Goal: Transaction & Acquisition: Purchase product/service

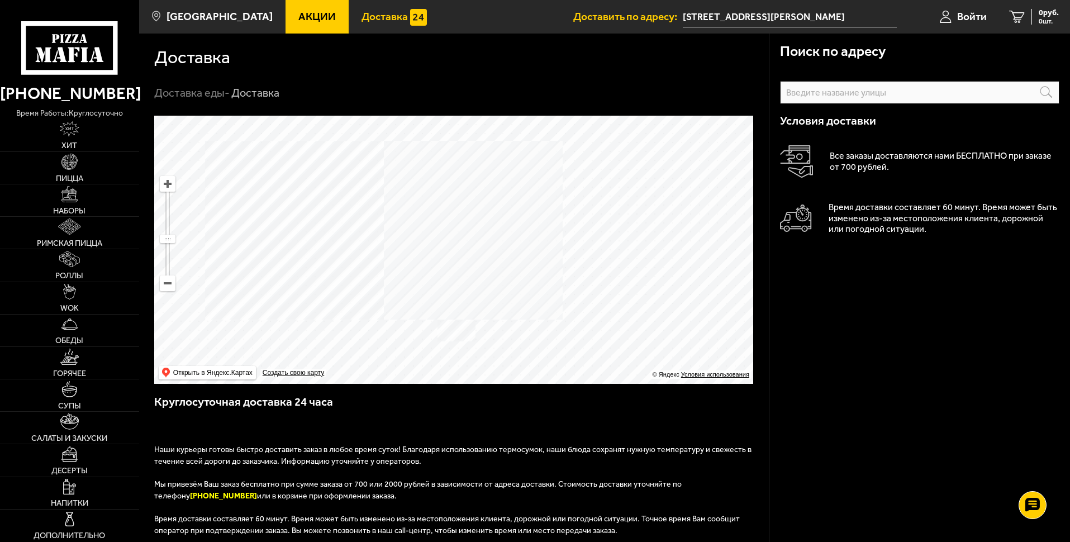
click at [896, 333] on div "Поиск по адресу Информация по адресу Условия доставки Все заказы доставляются н…" at bounding box center [919, 440] width 301 height 812
click at [77, 49] on icon at bounding box center [69, 47] width 96 height 53
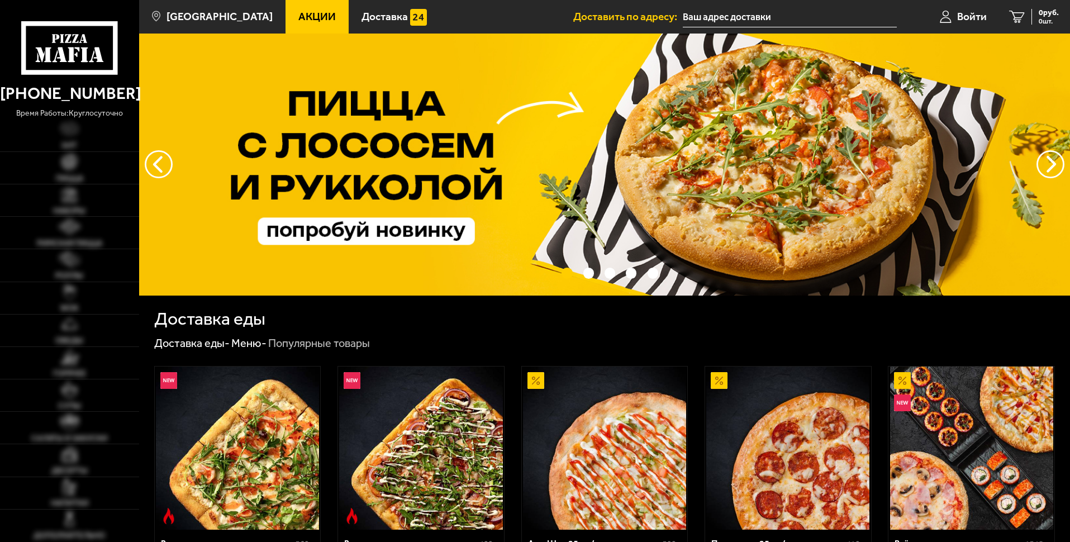
type input "[STREET_ADDRESS][PERSON_NAME]"
click at [57, 60] on icon at bounding box center [69, 47] width 96 height 53
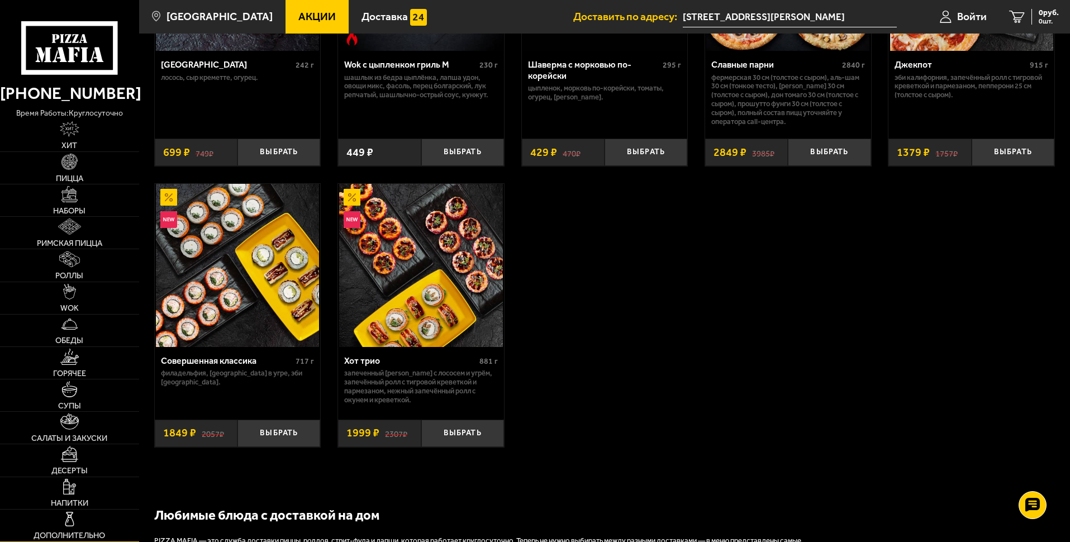
scroll to position [787, 0]
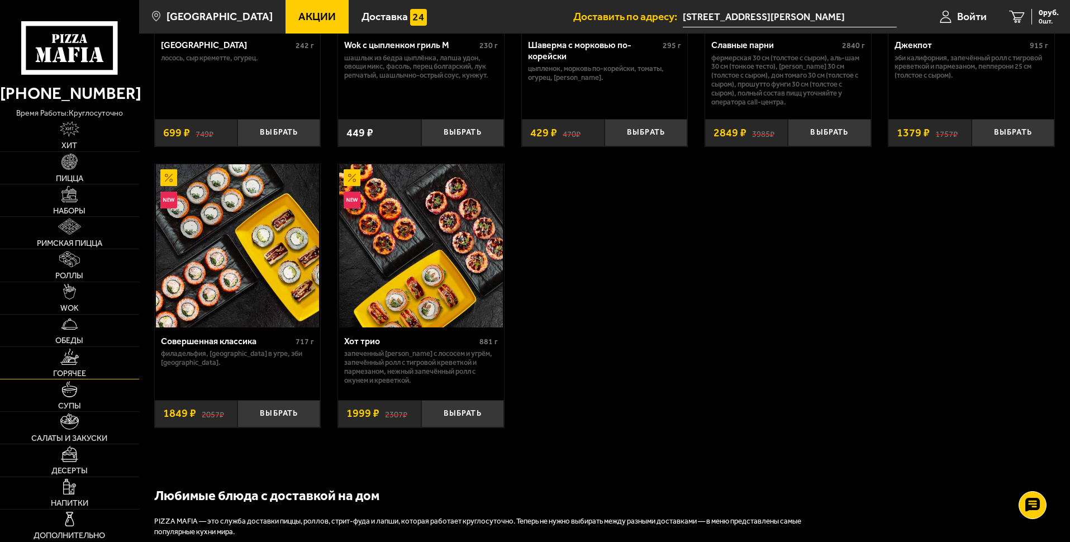
click at [107, 360] on link "Горячее" at bounding box center [69, 363] width 139 height 32
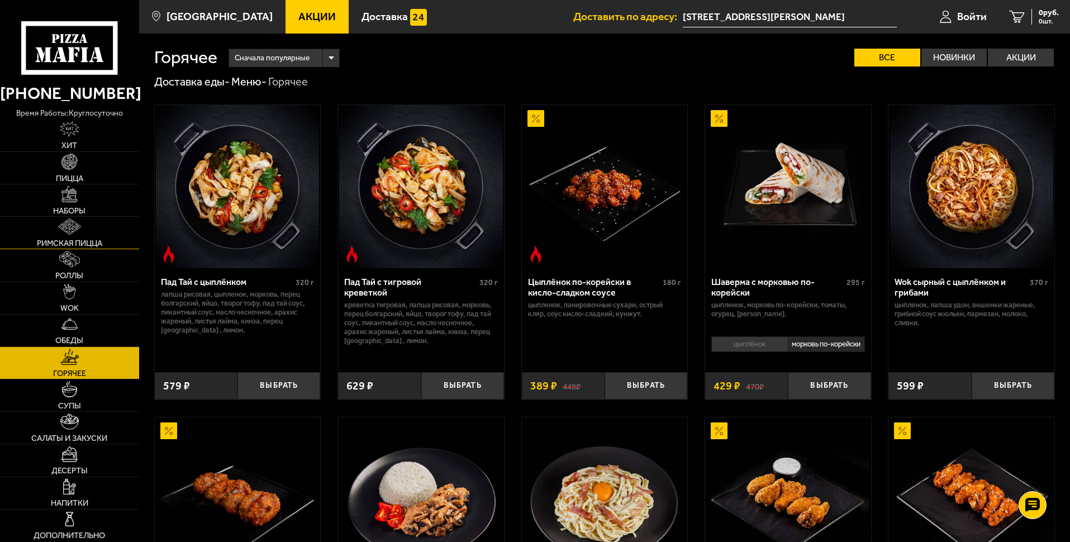
click at [113, 231] on link "Римская пицца" at bounding box center [69, 233] width 139 height 32
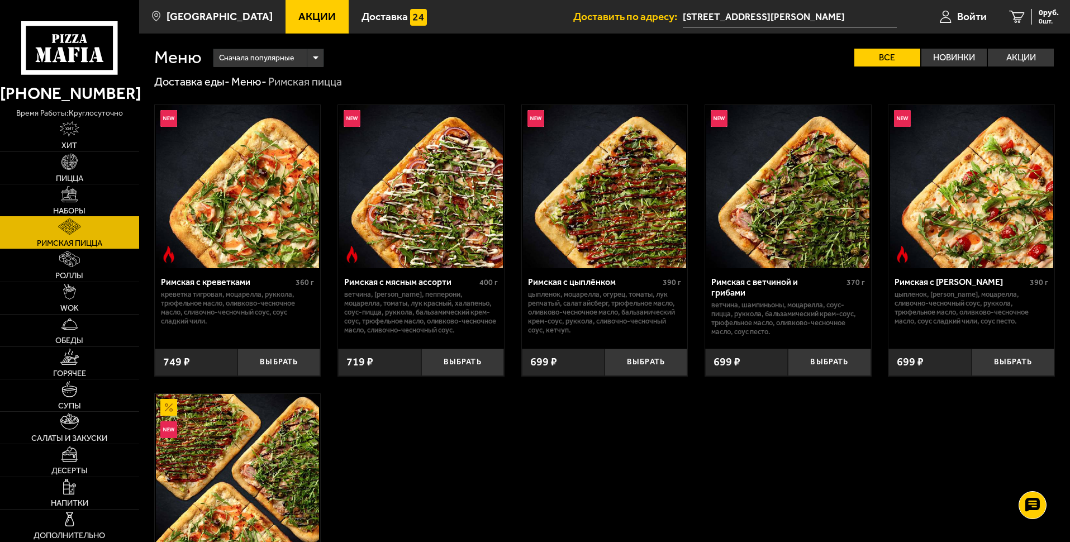
click at [85, 198] on link "Наборы" at bounding box center [69, 200] width 139 height 32
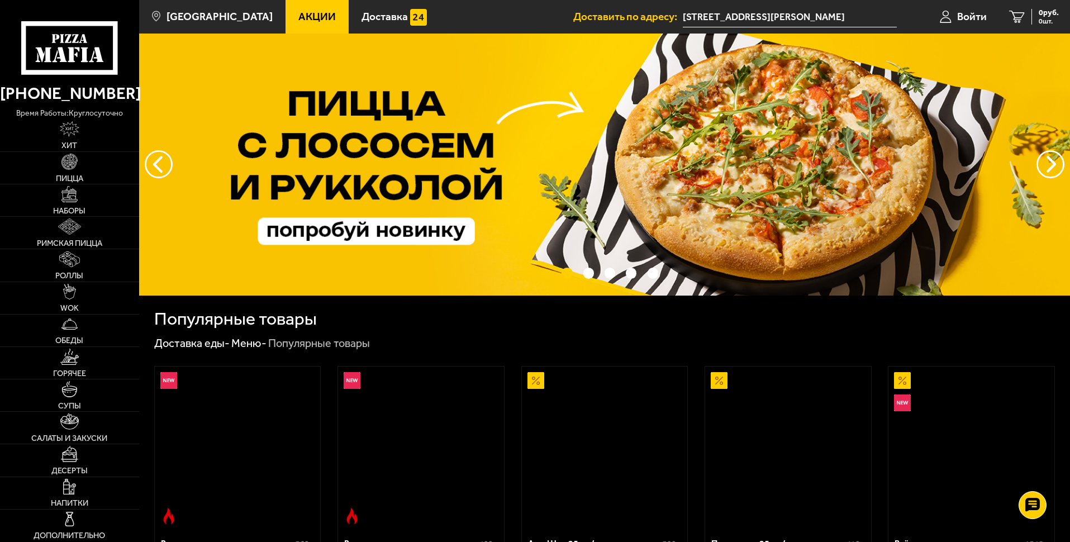
scroll to position [782, 0]
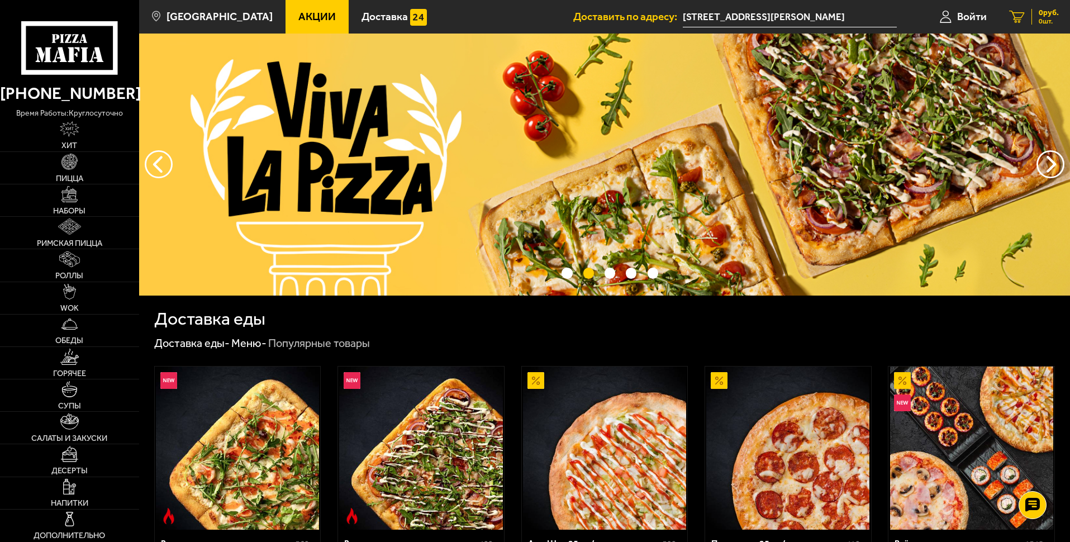
click at [1023, 11] on icon at bounding box center [1017, 17] width 16 height 13
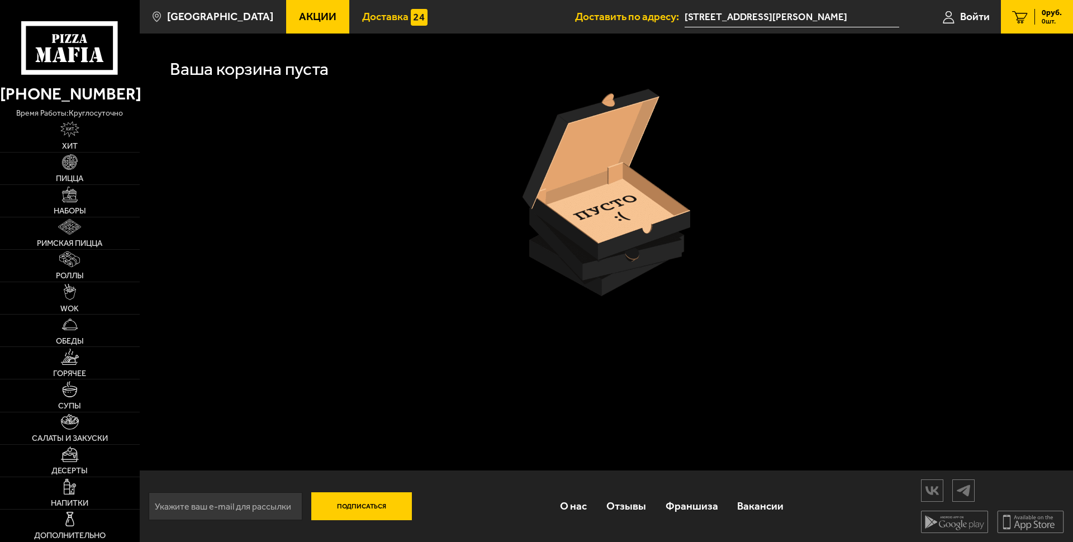
click at [373, 22] on span "Доставка" at bounding box center [385, 16] width 46 height 11
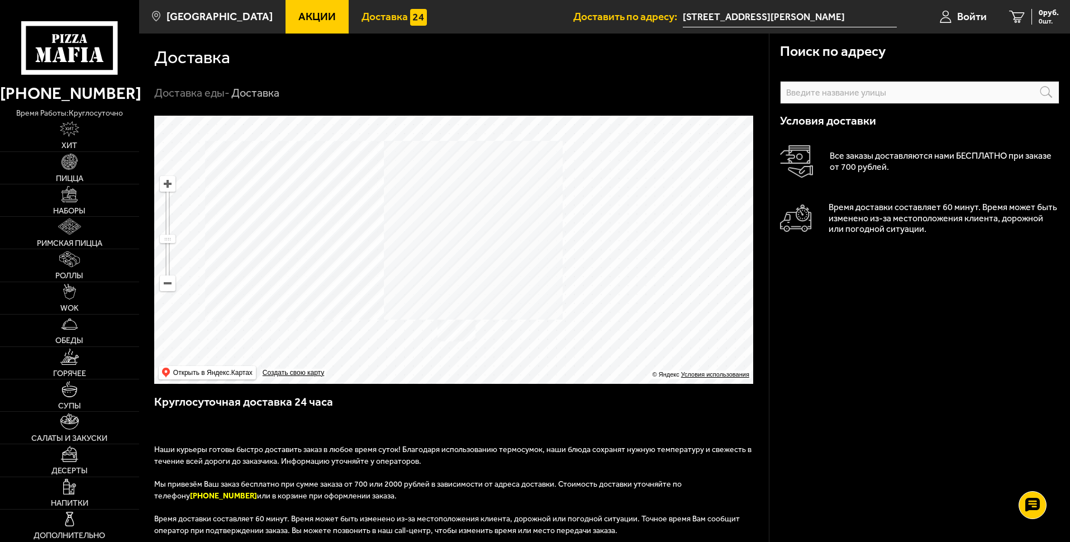
click at [381, 8] on link "Доставка" at bounding box center [394, 17] width 91 height 34
drag, startPoint x: 454, startPoint y: 186, endPoint x: 476, endPoint y: 347, distance: 163.0
click at [475, 472] on div "Поиск по адресу Информация по адресу Условия доставки Все заказы доставляются н…" at bounding box center [454, 417] width 630 height 602
drag, startPoint x: 488, startPoint y: 236, endPoint x: 484, endPoint y: 452, distance: 215.7
click at [477, 535] on div "Поиск по адресу Информация по адресу Условия доставки Все заказы доставляются н…" at bounding box center [454, 417] width 630 height 602
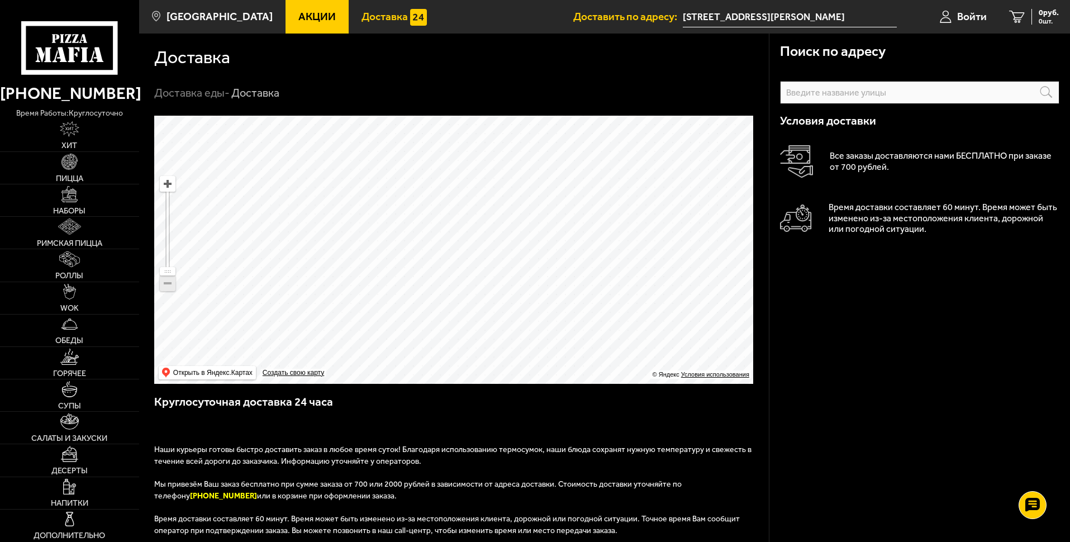
drag, startPoint x: 479, startPoint y: 234, endPoint x: 462, endPoint y: 563, distance: 330.1
click at [462, 541] on html "[PHONE_NUMBER] время работы: круглосуточно [PERSON_NAME] Наборы Римская пицца Р…" at bounding box center [535, 422] width 1070 height 845
drag, startPoint x: 482, startPoint y: 280, endPoint x: 481, endPoint y: 222, distance: 57.6
click at [505, 541] on html "[PHONE_NUMBER] время работы: круглосуточно [PERSON_NAME] Наборы Римская пицца Р…" at bounding box center [535, 422] width 1070 height 845
drag, startPoint x: 473, startPoint y: 124, endPoint x: 467, endPoint y: 258, distance: 133.7
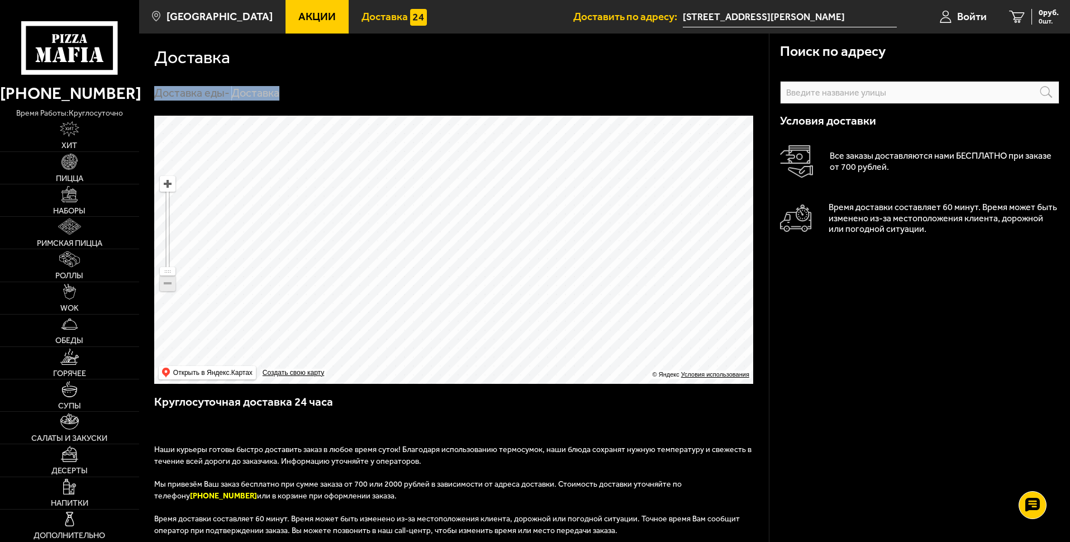
click at [467, 258] on section "Доставка Доставка еды - Доставка Поиск по адресу Информация по адресу Условия д…" at bounding box center [604, 404] width 931 height 740
drag, startPoint x: 500, startPoint y: 235, endPoint x: 440, endPoint y: 560, distance: 330.8
click at [440, 541] on html "[PHONE_NUMBER] время работы: круглосуточно [PERSON_NAME] Наборы Римская пицца Р…" at bounding box center [535, 422] width 1070 height 845
drag, startPoint x: 463, startPoint y: 266, endPoint x: 475, endPoint y: 495, distance: 229.4
click at [475, 495] on div "Поиск по адресу Информация по адресу Условия доставки Все заказы доставляются н…" at bounding box center [454, 417] width 630 height 602
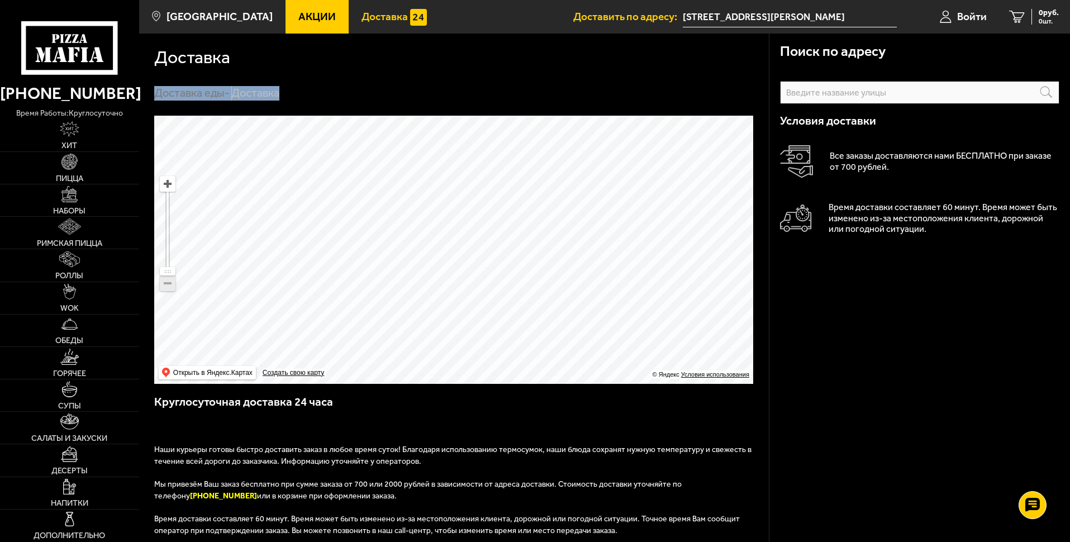
drag, startPoint x: 467, startPoint y: 244, endPoint x: 469, endPoint y: 540, distance: 296.7
click at [469, 540] on div "Поиск по адресу Информация по адресу Условия доставки Все заказы доставляются н…" at bounding box center [454, 417] width 630 height 602
drag, startPoint x: 484, startPoint y: 199, endPoint x: 507, endPoint y: 564, distance: 365.6
click at [507, 541] on html "[PHONE_NUMBER] время работы: круглосуточно [PERSON_NAME] Наборы Римская пицца Р…" at bounding box center [535, 422] width 1070 height 845
drag, startPoint x: 657, startPoint y: 246, endPoint x: 602, endPoint y: 493, distance: 252.6
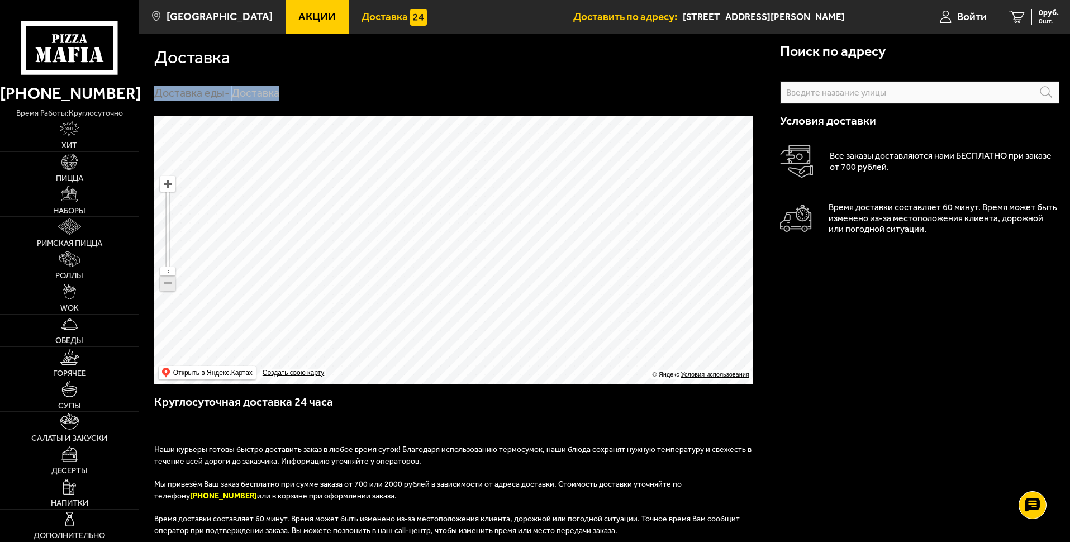
click at [602, 516] on div "Поиск по адресу Информация по адресу Условия доставки Все заказы доставляются н…" at bounding box center [454, 417] width 630 height 602
drag, startPoint x: 578, startPoint y: 260, endPoint x: 587, endPoint y: 564, distance: 304.1
click at [587, 541] on html "[PHONE_NUMBER] время работы: круглосуточно [PERSON_NAME] Наборы Римская пицца Р…" at bounding box center [535, 422] width 1070 height 845
drag, startPoint x: 588, startPoint y: 310, endPoint x: 553, endPoint y: -39, distance: 351.0
click at [553, 0] on html "[PHONE_NUMBER] время работы: круглосуточно [PERSON_NAME] Наборы Римская пицца Р…" at bounding box center [535, 422] width 1070 height 845
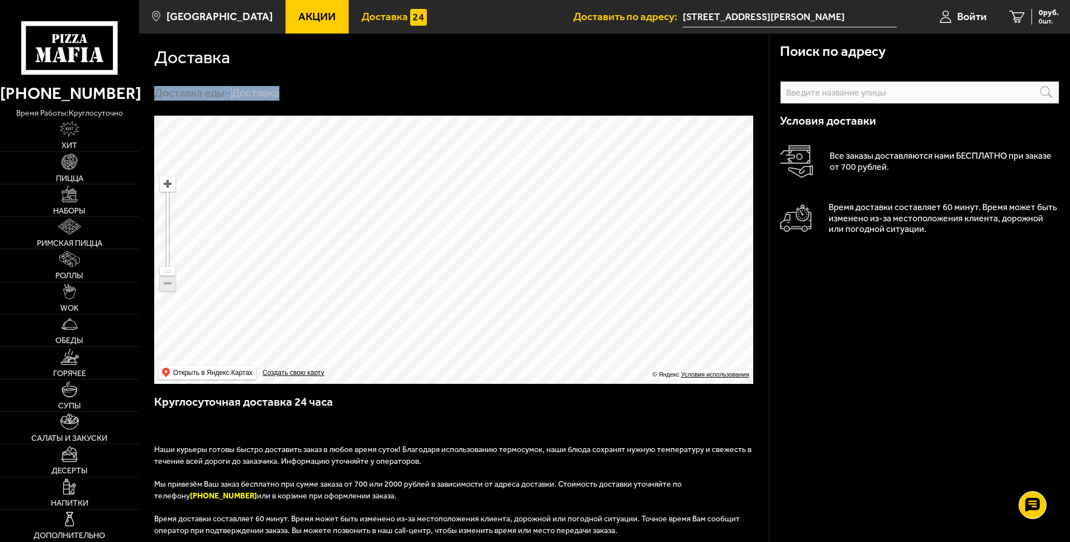
drag, startPoint x: 543, startPoint y: 289, endPoint x: 602, endPoint y: 2, distance: 293.1
click at [602, 2] on main "[GEOGRAPHIC_DATA] Все Акции Доставка Личный кабинет Акции Доставка Доставить по…" at bounding box center [604, 422] width 931 height 845
drag, startPoint x: 571, startPoint y: 264, endPoint x: 598, endPoint y: 48, distance: 217.9
click at [606, 0] on html "[PHONE_NUMBER] время работы: круглосуточно [PERSON_NAME] Наборы Римская пицца Р…" at bounding box center [535, 422] width 1070 height 845
drag, startPoint x: 596, startPoint y: 322, endPoint x: 645, endPoint y: 17, distance: 308.5
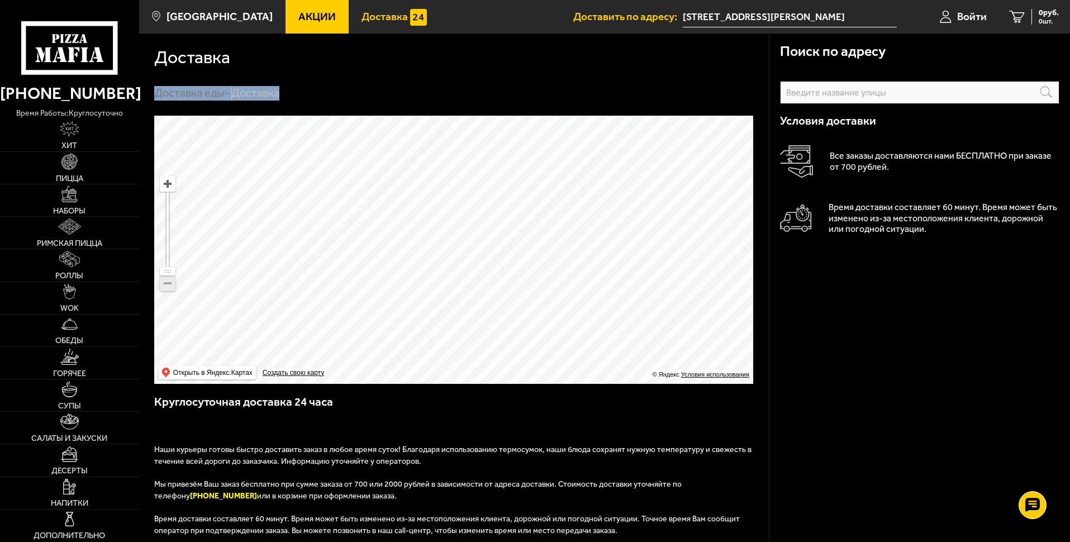
click at [645, 17] on main "[GEOGRAPHIC_DATA] Все Акции Доставка Личный кабинет Акции Доставка Доставить по…" at bounding box center [604, 422] width 931 height 845
drag, startPoint x: 574, startPoint y: 320, endPoint x: 612, endPoint y: 19, distance: 303.1
click at [619, 0] on html "[PHONE_NUMBER] время работы: круглосуточно [PERSON_NAME] Наборы Римская пицца Р…" at bounding box center [535, 422] width 1070 height 845
drag, startPoint x: 571, startPoint y: 224, endPoint x: 643, endPoint y: 39, distance: 198.2
click at [643, 39] on section "Доставка Доставка еды - Доставка Поиск по адресу Информация по адресу Условия д…" at bounding box center [604, 404] width 931 height 740
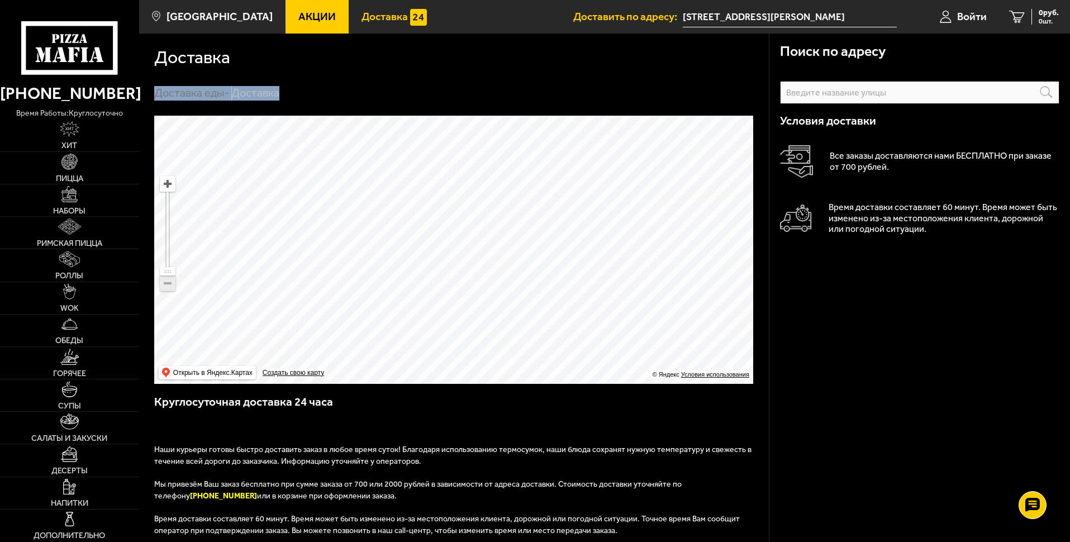
drag, startPoint x: 553, startPoint y: 182, endPoint x: 656, endPoint y: 35, distance: 180.1
click at [658, 26] on main "[GEOGRAPHIC_DATA] Все Акции Доставка Личный кабинет Акции Доставка Доставить по…" at bounding box center [604, 422] width 931 height 845
drag, startPoint x: 648, startPoint y: 222, endPoint x: 823, endPoint y: 39, distance: 252.9
click at [814, 51] on section "Доставка Доставка еды - Доставка Поиск по адресу Информация по адресу Условия д…" at bounding box center [604, 404] width 931 height 740
drag, startPoint x: 564, startPoint y: 243, endPoint x: 493, endPoint y: 340, distance: 120.7
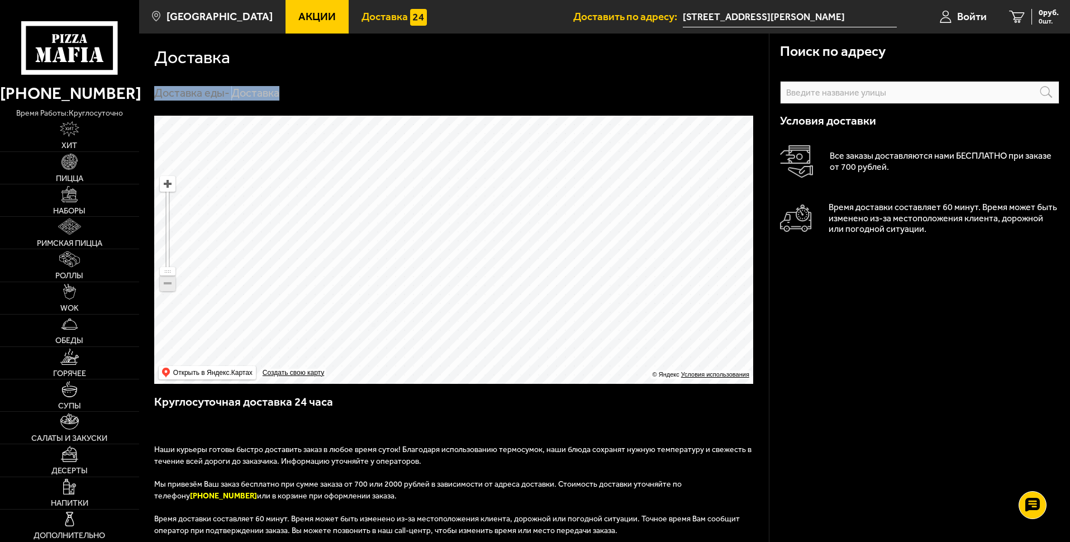
click at [488, 344] on ymaps at bounding box center [453, 250] width 599 height 268
drag, startPoint x: 458, startPoint y: 269, endPoint x: 549, endPoint y: 337, distance: 113.0
click at [667, 391] on div "Поиск по адресу Информация по адресу Условия доставки Все заказы доставляются н…" at bounding box center [454, 417] width 630 height 602
drag, startPoint x: 389, startPoint y: 243, endPoint x: 443, endPoint y: 249, distance: 54.1
click at [443, 249] on ymaps at bounding box center [453, 250] width 599 height 268
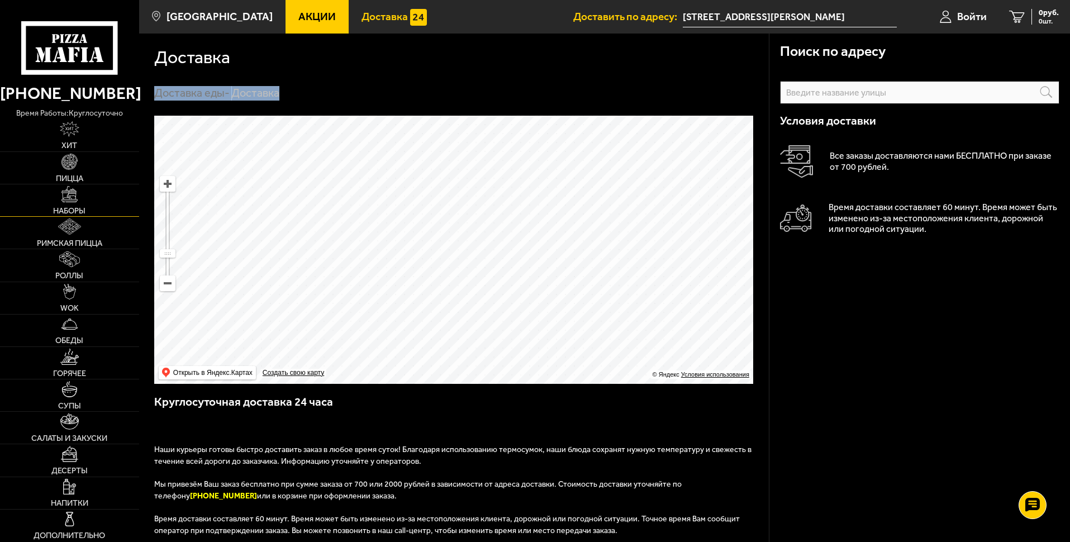
drag, startPoint x: 584, startPoint y: 279, endPoint x: 108, endPoint y: 215, distance: 481.0
click at [107, 215] on div "[PHONE_NUMBER] время работы: круглосуточно [PERSON_NAME] Наборы Римская пицца Р…" at bounding box center [535, 422] width 1070 height 845
drag, startPoint x: 496, startPoint y: 327, endPoint x: 144, endPoint y: 296, distance: 353.4
click at [33, 250] on div "[PHONE_NUMBER] время работы: круглосуточно [PERSON_NAME] Наборы Римская пицца Р…" at bounding box center [535, 422] width 1070 height 845
drag, startPoint x: 407, startPoint y: 350, endPoint x: 225, endPoint y: 354, distance: 182.8
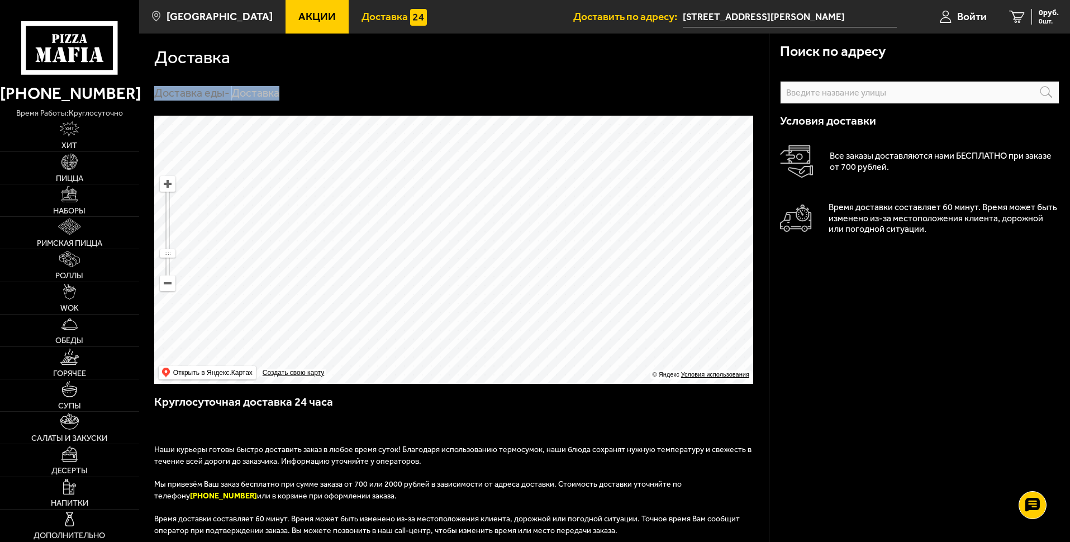
click at [249, 413] on div "Поиск по адресу Информация по адресу Условия доставки Все заказы доставляются н…" at bounding box center [454, 417] width 630 height 602
drag, startPoint x: 656, startPoint y: 262, endPoint x: 118, endPoint y: 279, distance: 537.8
click at [118, 279] on div "[PHONE_NUMBER] время работы: круглосуточно [PERSON_NAME] Наборы Римская пицца Р…" at bounding box center [535, 422] width 1070 height 845
drag, startPoint x: 452, startPoint y: 295, endPoint x: 527, endPoint y: 508, distance: 226.4
click at [527, 516] on div "Поиск по адресу Информация по адресу Условия доставки Все заказы доставляются н…" at bounding box center [454, 417] width 630 height 602
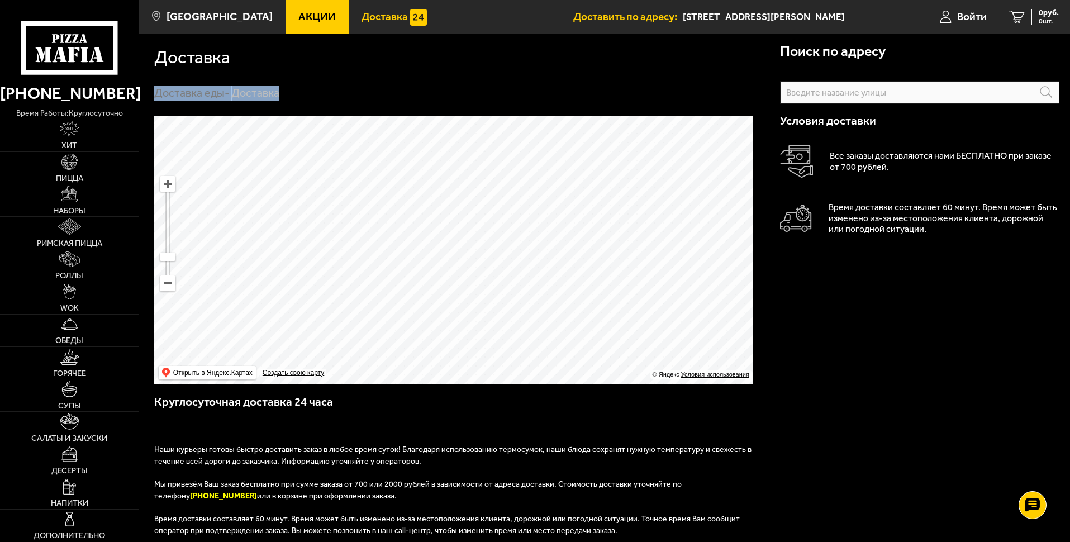
drag, startPoint x: 483, startPoint y: 308, endPoint x: 481, endPoint y: 322, distance: 14.1
click at [564, 540] on div "Поиск по адресу Информация по адресу Условия доставки Все заказы доставляются н…" at bounding box center [454, 417] width 630 height 602
drag, startPoint x: 564, startPoint y: 248, endPoint x: 583, endPoint y: 530, distance: 282.3
click at [588, 538] on div "Поиск по адресу Информация по адресу Условия доставки Все заказы доставляются н…" at bounding box center [454, 417] width 630 height 602
drag, startPoint x: 583, startPoint y: 268, endPoint x: 370, endPoint y: 384, distance: 242.1
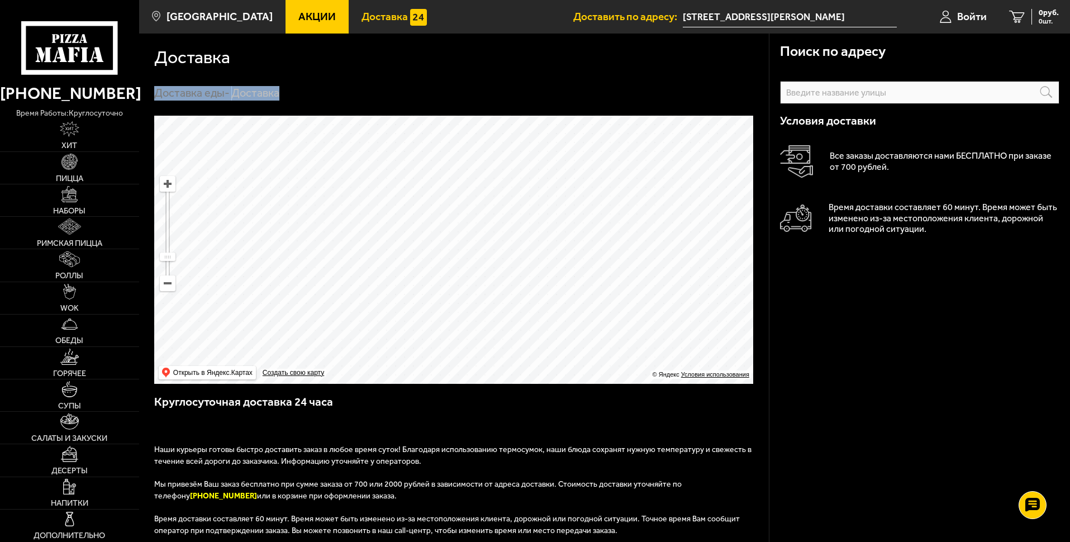
click at [40, 541] on html "[PHONE_NUMBER] время работы: круглосуточно [PERSON_NAME] Наборы Римская пицца Р…" at bounding box center [535, 422] width 1070 height 845
drag
click at [548, 541] on html "[PHONE_NUMBER] время работы: круглосуточно [PERSON_NAME] Наборы Римская пицца Р…" at bounding box center [535, 422] width 1070 height 845
click at [116, 154] on div "[PHONE_NUMBER] время работы: круглосуточно [PERSON_NAME] Наборы Римская пицца Р…" at bounding box center [535, 422] width 1070 height 845
click at [161, 186] on ymaps at bounding box center [167, 184] width 15 height 15
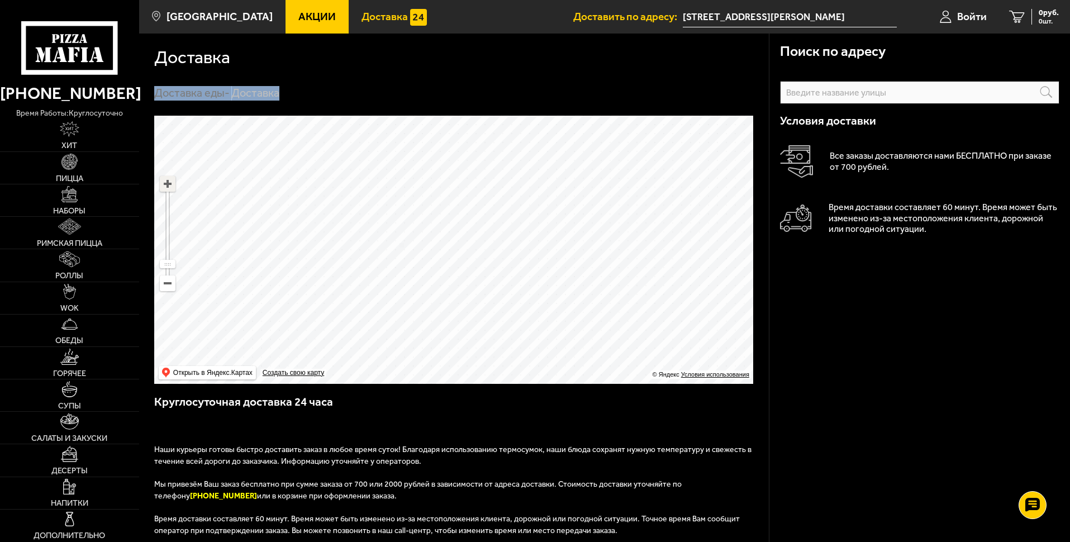
click at [161, 186] on ymaps at bounding box center [167, 184] width 15 height 15
click at [1024, 286] on section "Доставка Доставка еды - Доставка Поиск по адресу Информация по адресу Условия д…" at bounding box center [604, 404] width 931 height 740
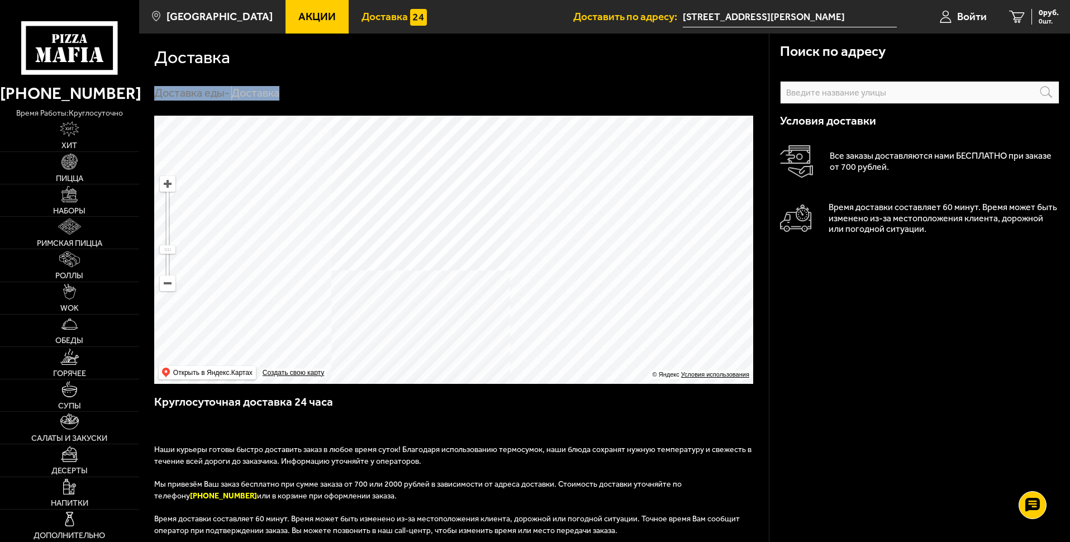
click at [676, 227] on ymaps at bounding box center [453, 250] width 599 height 268
